Goal: Communication & Community: Answer question/provide support

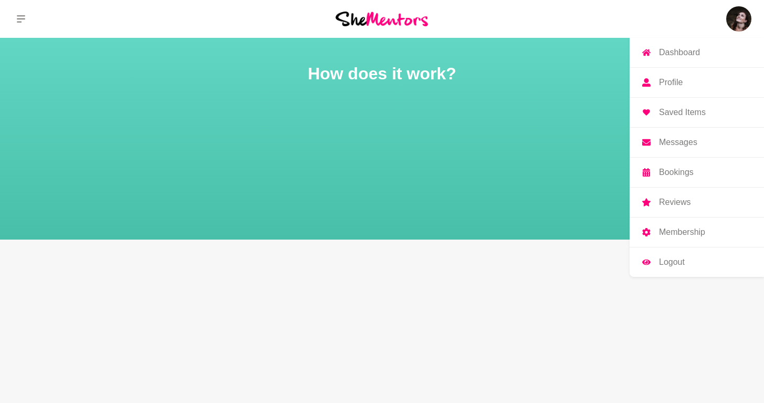
click at [742, 20] on img at bounding box center [739, 18] width 25 height 25
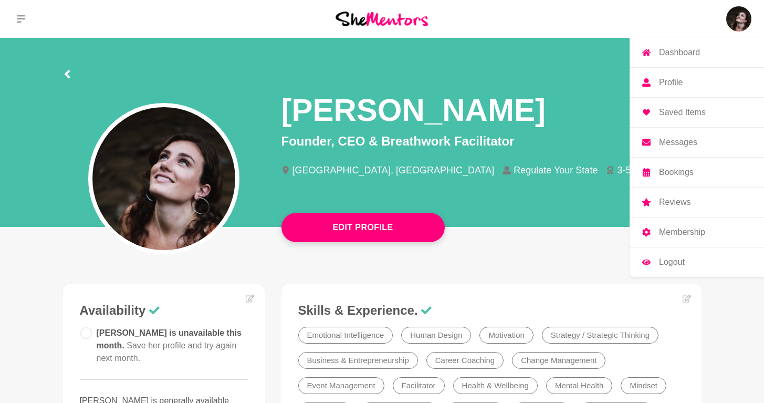
click at [674, 142] on p "Messages" at bounding box center [678, 142] width 38 height 8
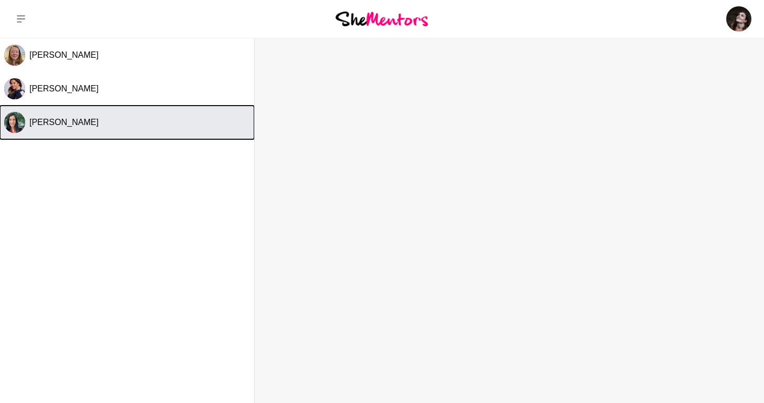
click at [63, 122] on span "[PERSON_NAME]" at bounding box center [63, 122] width 69 height 9
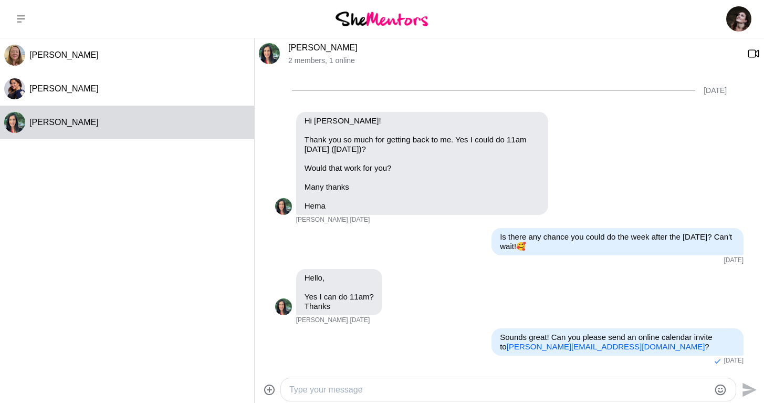
scroll to position [315, 0]
click at [473, 386] on textarea "Type your message" at bounding box center [499, 390] width 420 height 13
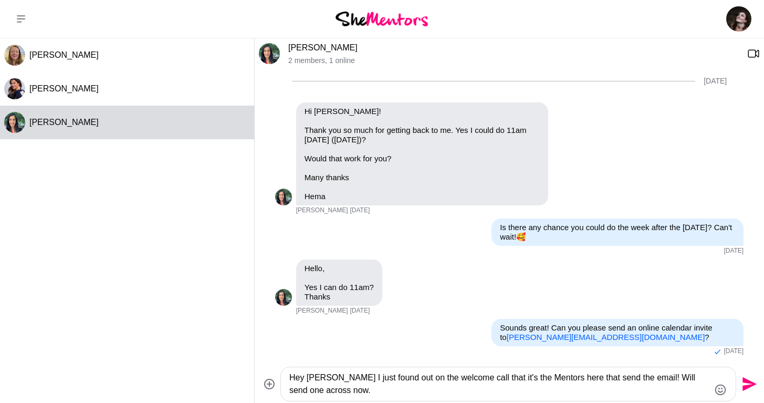
click at [422, 381] on textarea "Hey [PERSON_NAME] I just found out on the welcome call that it's the Mentors he…" at bounding box center [499, 383] width 420 height 25
click at [423, 388] on textarea "Hey [PERSON_NAME] I just found out on the welcome call that it's the Mentors he…" at bounding box center [499, 383] width 420 height 25
click at [423, 398] on div "Hey [PERSON_NAME] I just found out on the welcome call that it's the Mentors he…" at bounding box center [508, 384] width 455 height 34
click at [423, 397] on div "Hey [PERSON_NAME] I just found out on the welcome call that it's the Mentors he…" at bounding box center [508, 384] width 455 height 34
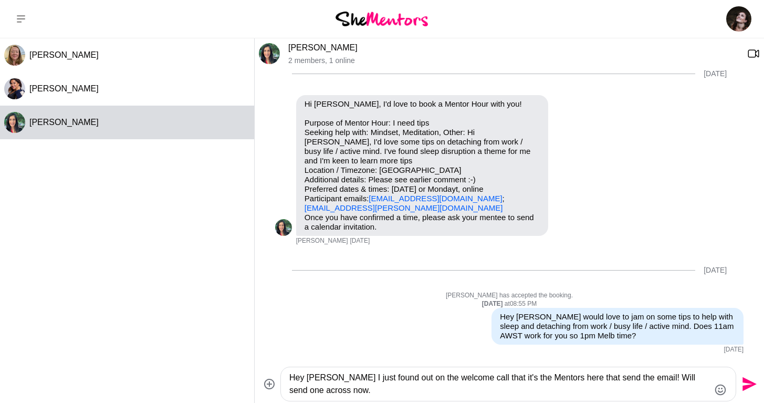
scroll to position [0, 0]
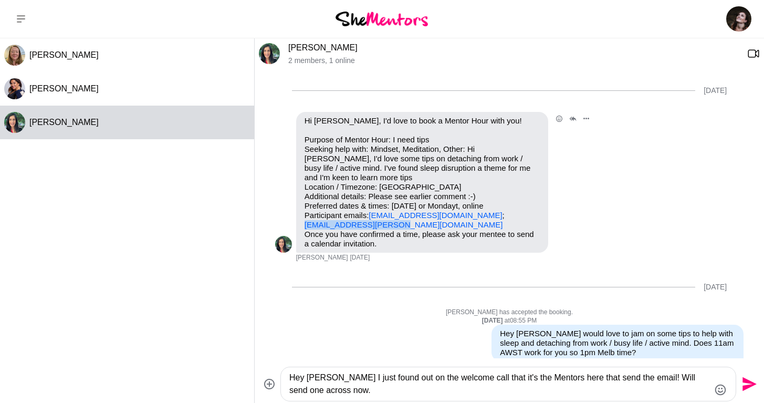
drag, startPoint x: 403, startPoint y: 224, endPoint x: 304, endPoint y: 226, distance: 98.8
click at [305, 226] on p "Purpose of Mentor Hour: I need tips Seeking help with: Mindset, Meditation, Oth…" at bounding box center [422, 182] width 235 height 95
copy link "[EMAIL_ADDRESS][PERSON_NAME][DOMAIN_NAME]"
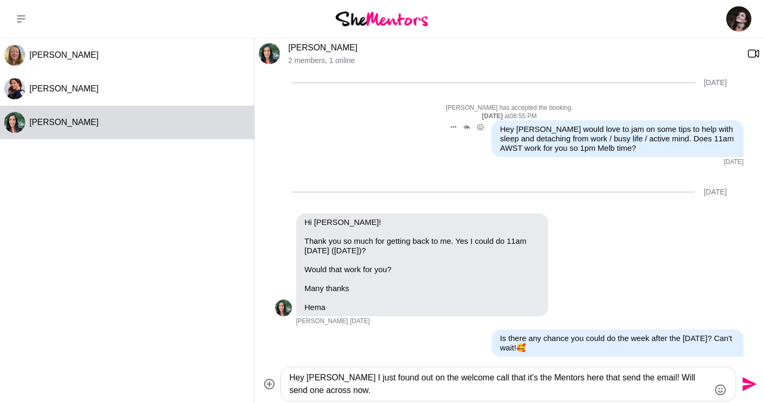
scroll to position [326, 0]
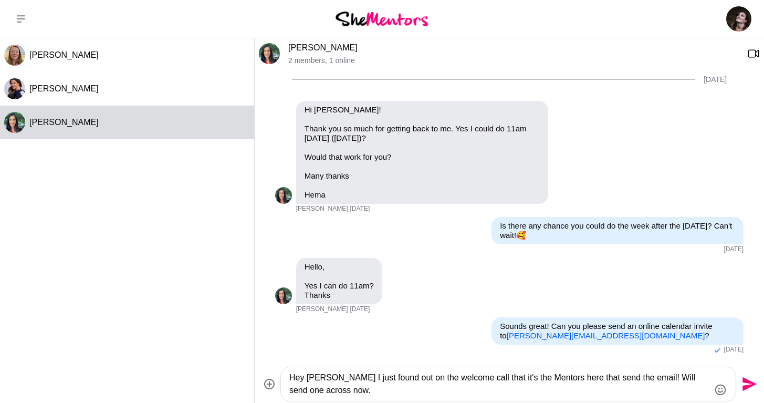
click at [362, 392] on textarea "Hey [PERSON_NAME] I just found out on the welcome call that it's the Mentors he…" at bounding box center [499, 383] width 420 height 25
click at [348, 379] on textarea "Hey [PERSON_NAME] I just found out on the welcome call that it's the Mentors he…" at bounding box center [499, 383] width 420 height 25
type textarea "Hey [PERSON_NAME] I just found out on the welcome call that it's the Mentors he…"
click at [753, 385] on icon "Send" at bounding box center [750, 384] width 14 height 14
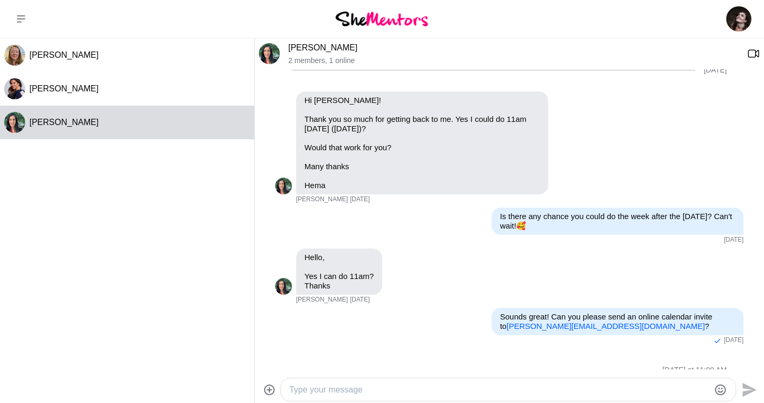
scroll to position [408, 0]
